Goal: Information Seeking & Learning: Learn about a topic

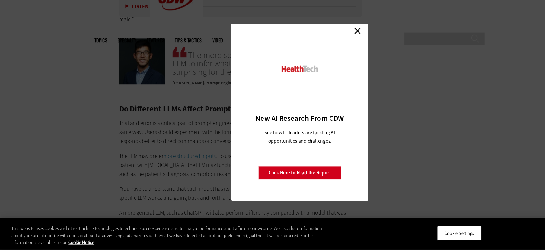
scroll to position [1045, 0]
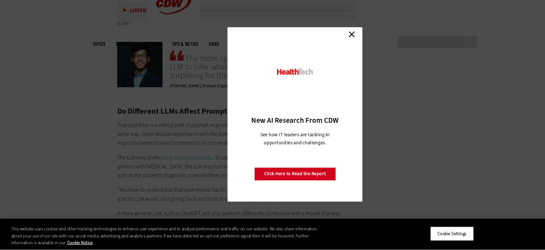
click at [325, 52] on link "Close" at bounding box center [325, 51] width 10 height 10
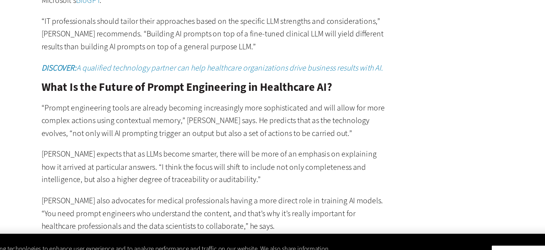
scroll to position [1207, 0]
